Goal: Find specific page/section: Find specific page/section

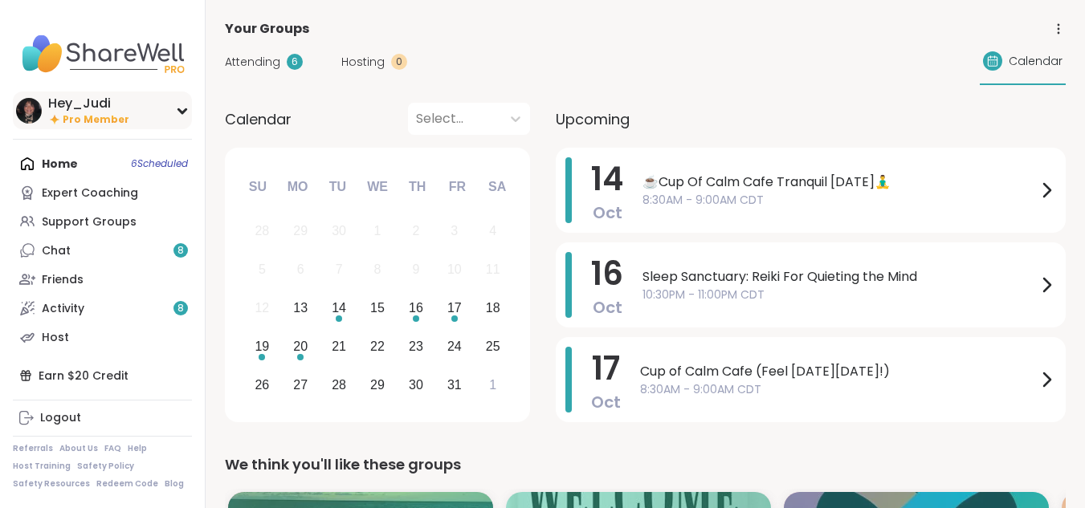
click at [180, 112] on icon at bounding box center [182, 111] width 13 height 8
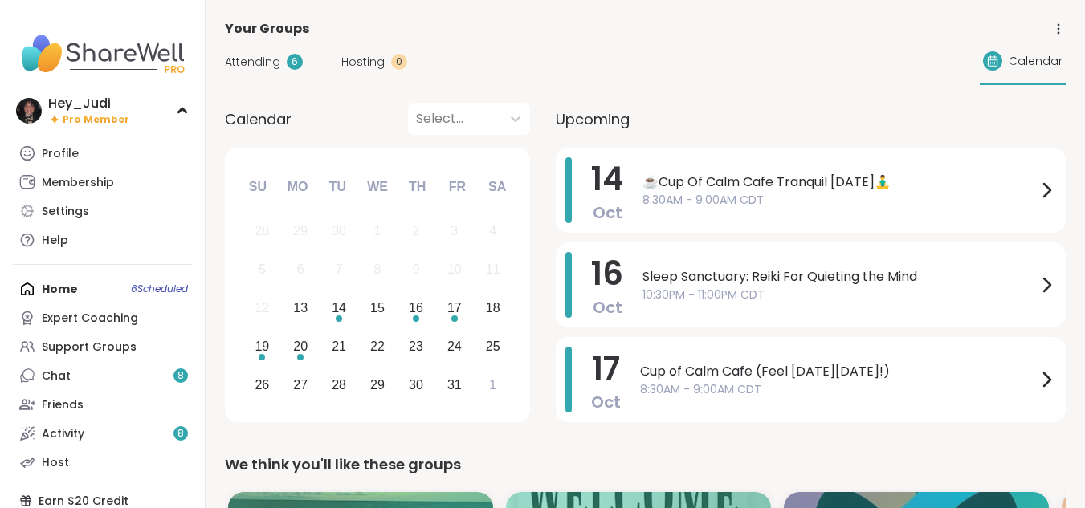
click at [102, 54] on img at bounding box center [102, 54] width 179 height 56
click at [125, 349] on div "Support Groups" at bounding box center [89, 348] width 95 height 16
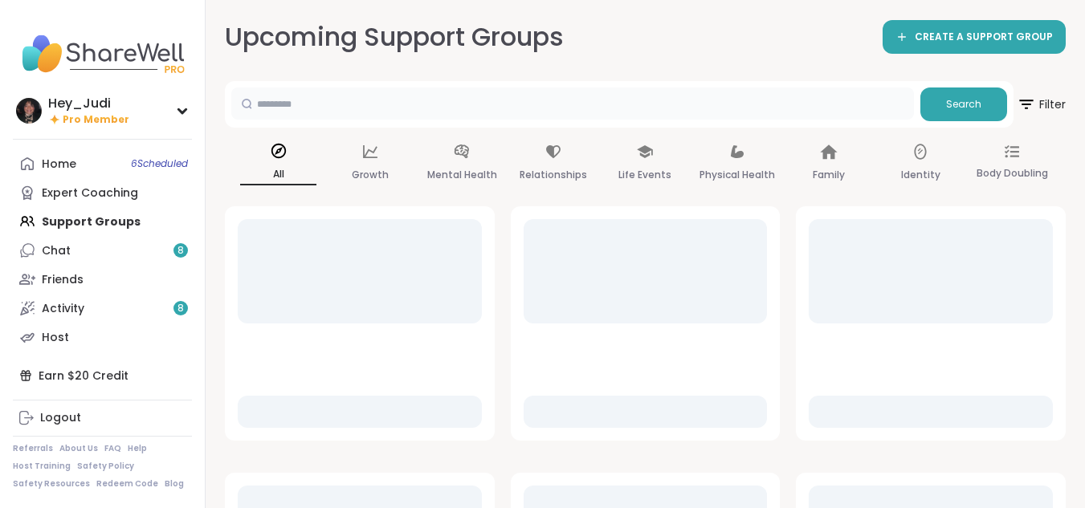
click at [444, 104] on input "text" at bounding box center [572, 104] width 683 height 32
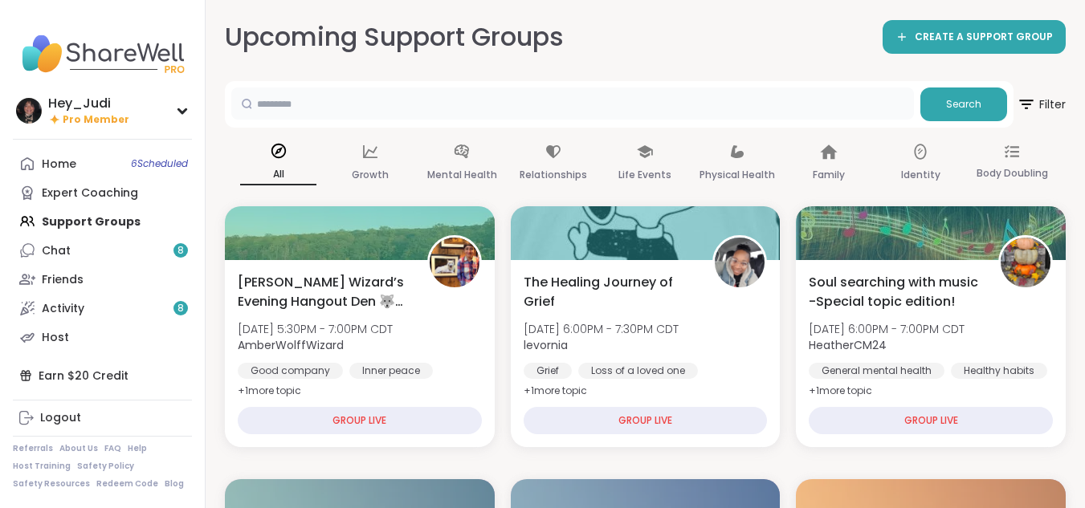
type input "*****"
click at [978, 110] on span "Search" at bounding box center [963, 104] width 35 height 14
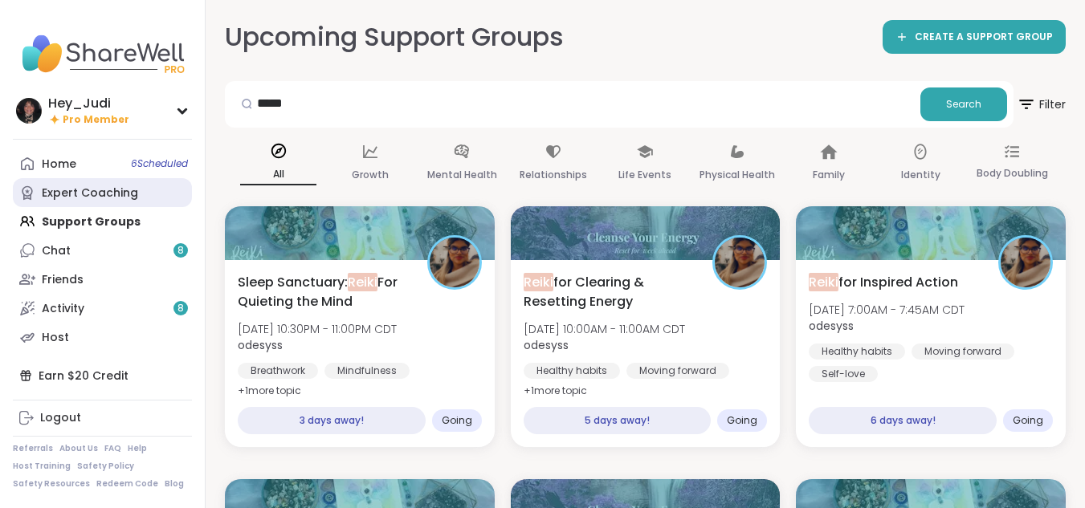
click at [80, 192] on div "Expert Coaching" at bounding box center [90, 194] width 96 height 16
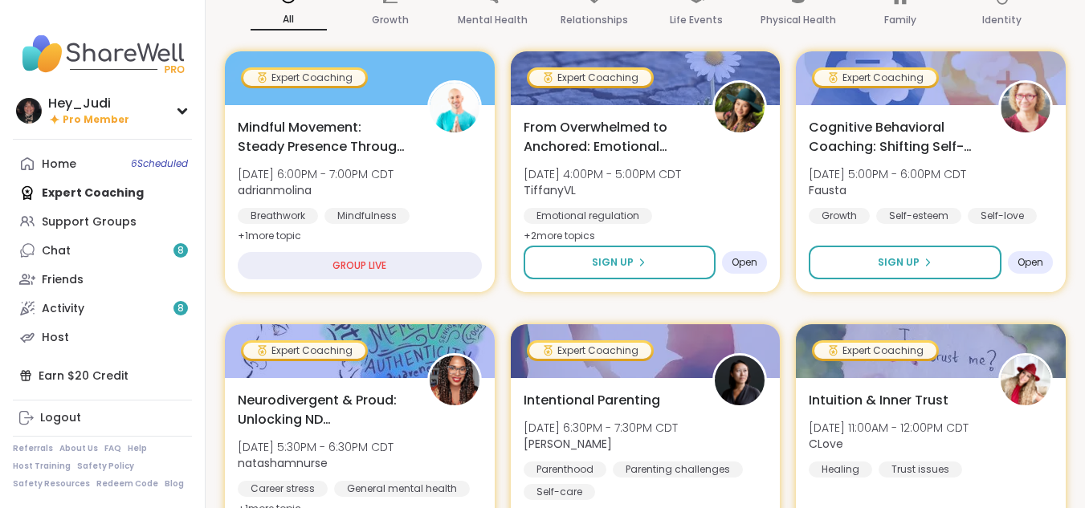
scroll to position [178, 0]
